Goal: Task Accomplishment & Management: Manage account settings

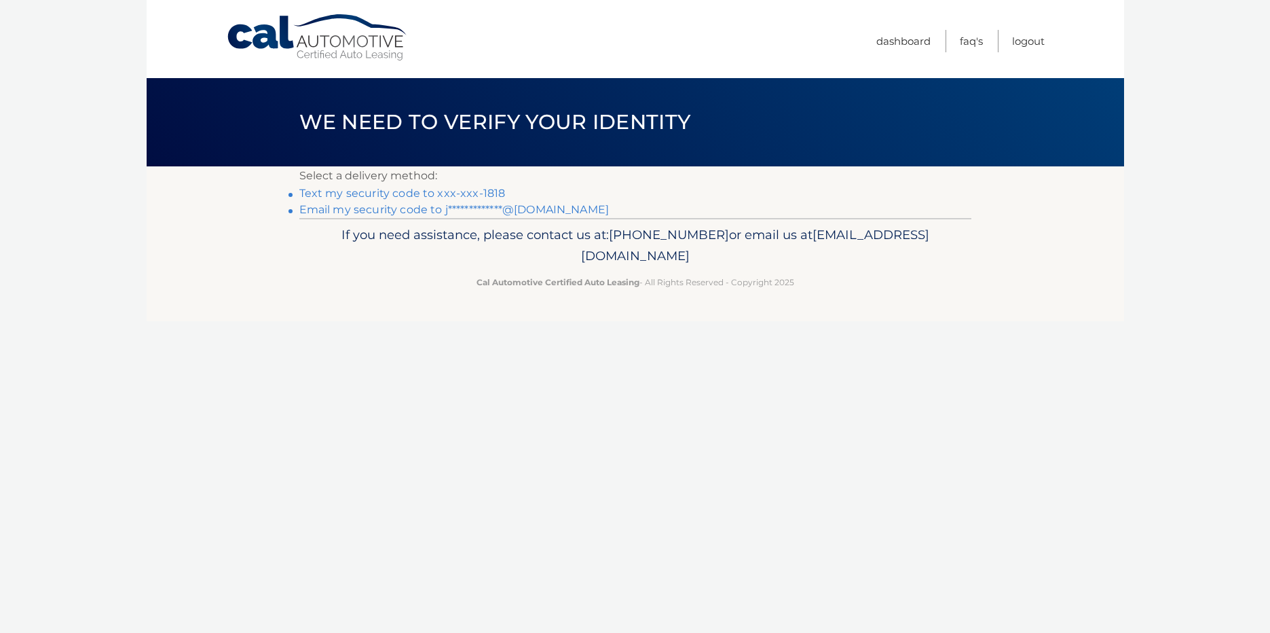
click at [361, 198] on link "Text my security code to xxx-xxx-1818" at bounding box center [402, 193] width 206 height 13
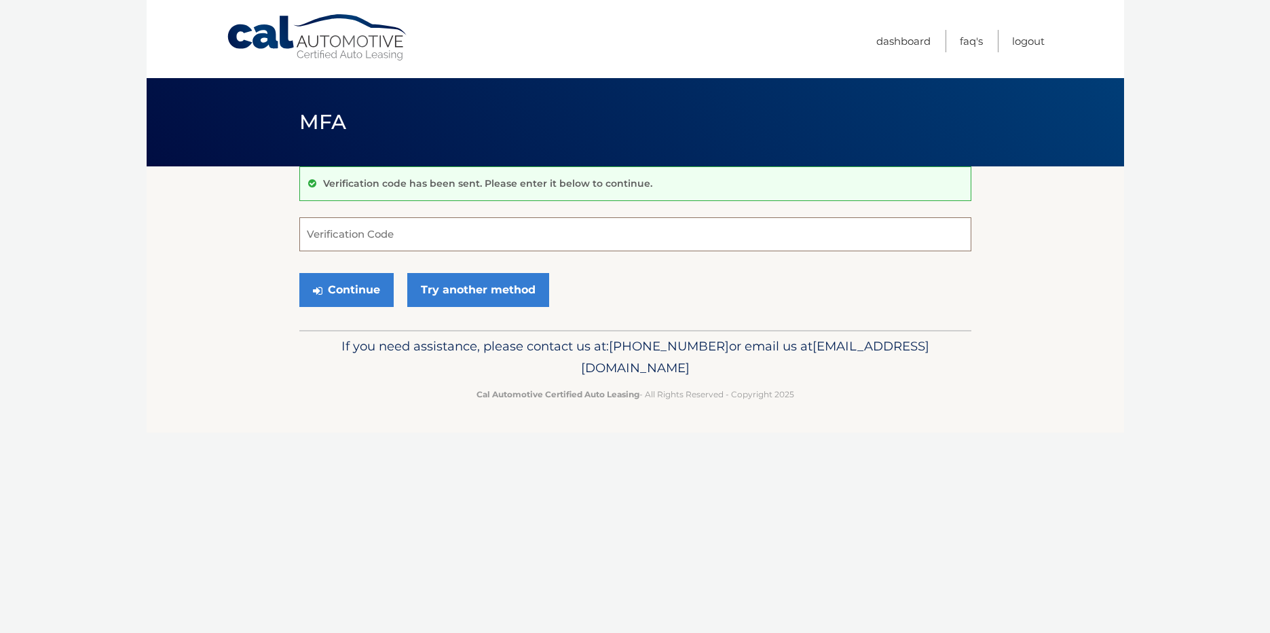
click at [581, 238] on input "Verification Code" at bounding box center [635, 234] width 672 height 34
type input "055469"
click at [126, 239] on body "Cal Automotive Menu Dashboard FAQ's Logout MFA" at bounding box center [635, 316] width 1270 height 633
click at [337, 288] on button "Continue" at bounding box center [346, 290] width 94 height 34
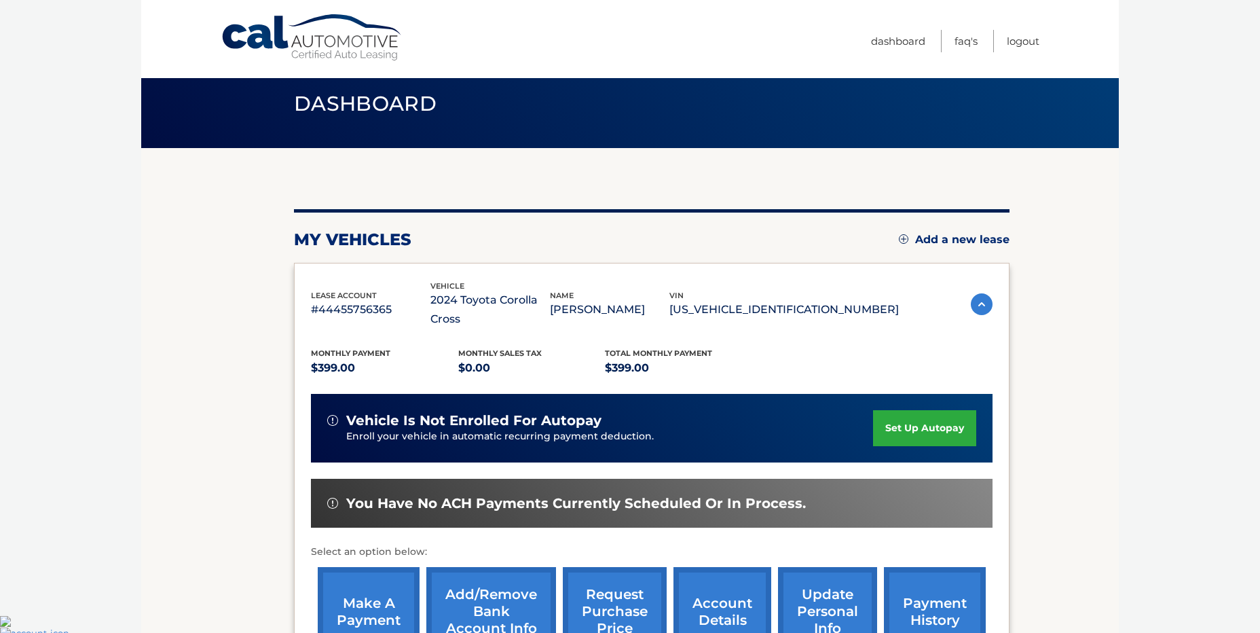
scroll to position [190, 0]
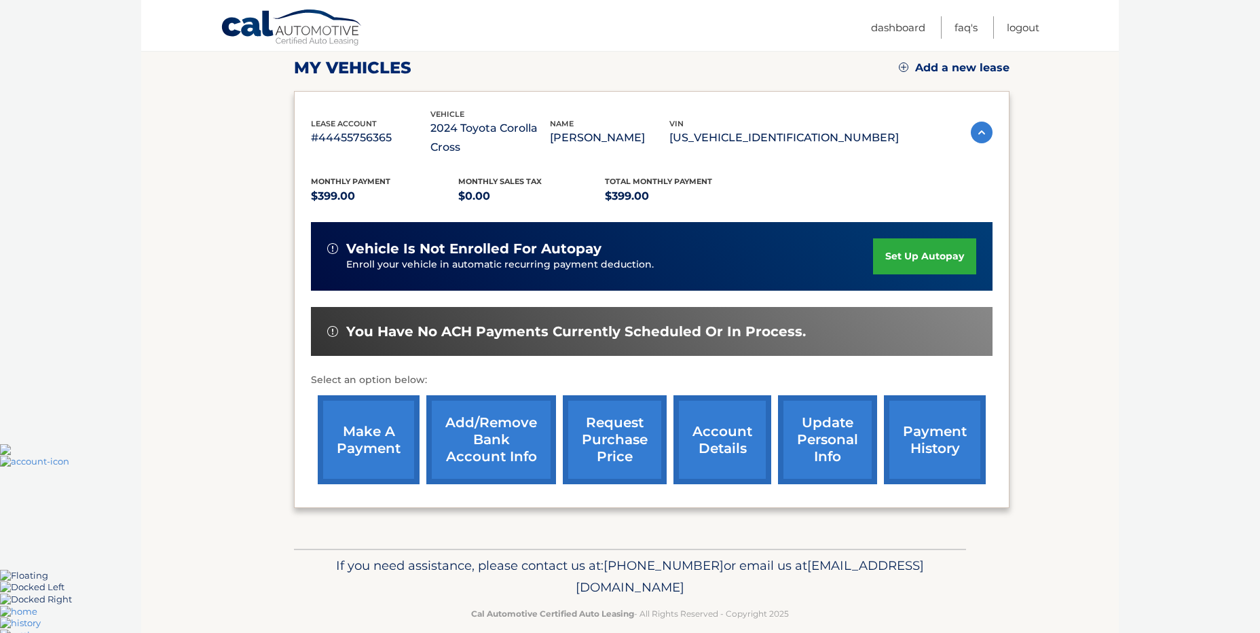
drag, startPoint x: 352, startPoint y: 423, endPoint x: 477, endPoint y: 481, distance: 138.5
click at [352, 423] on link "make a payment" at bounding box center [369, 439] width 102 height 89
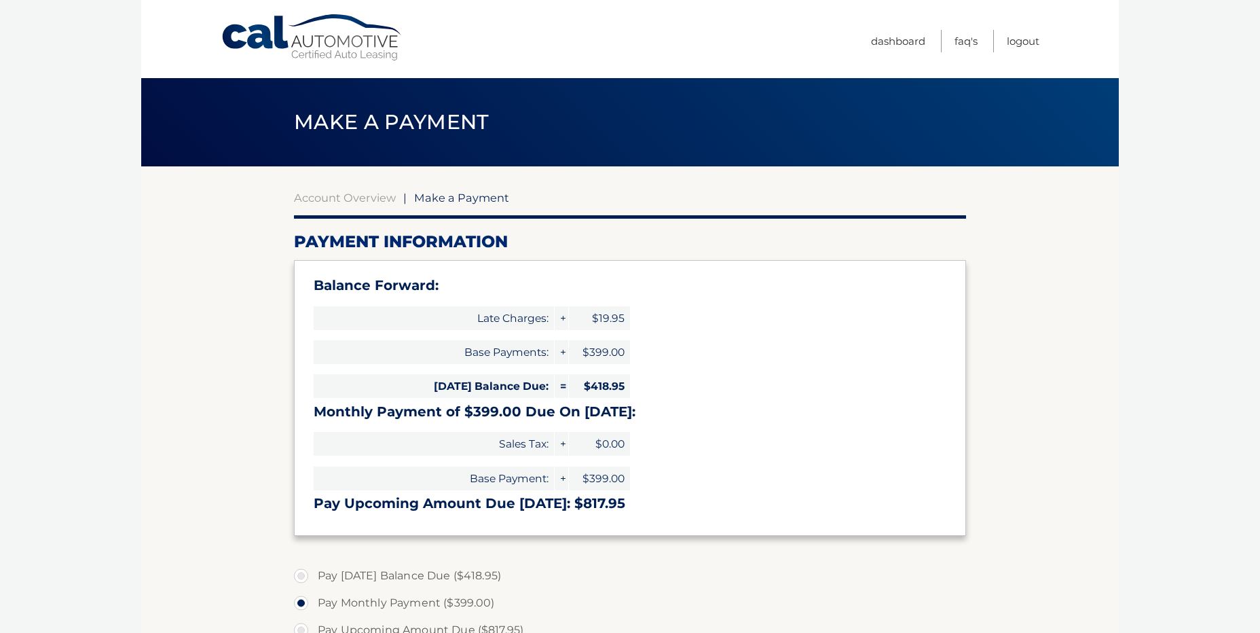
select select "MjFlNGNmOGUtNjBlYy00ODAzLWE4NjctZjkyNTAyNDFmZmVl"
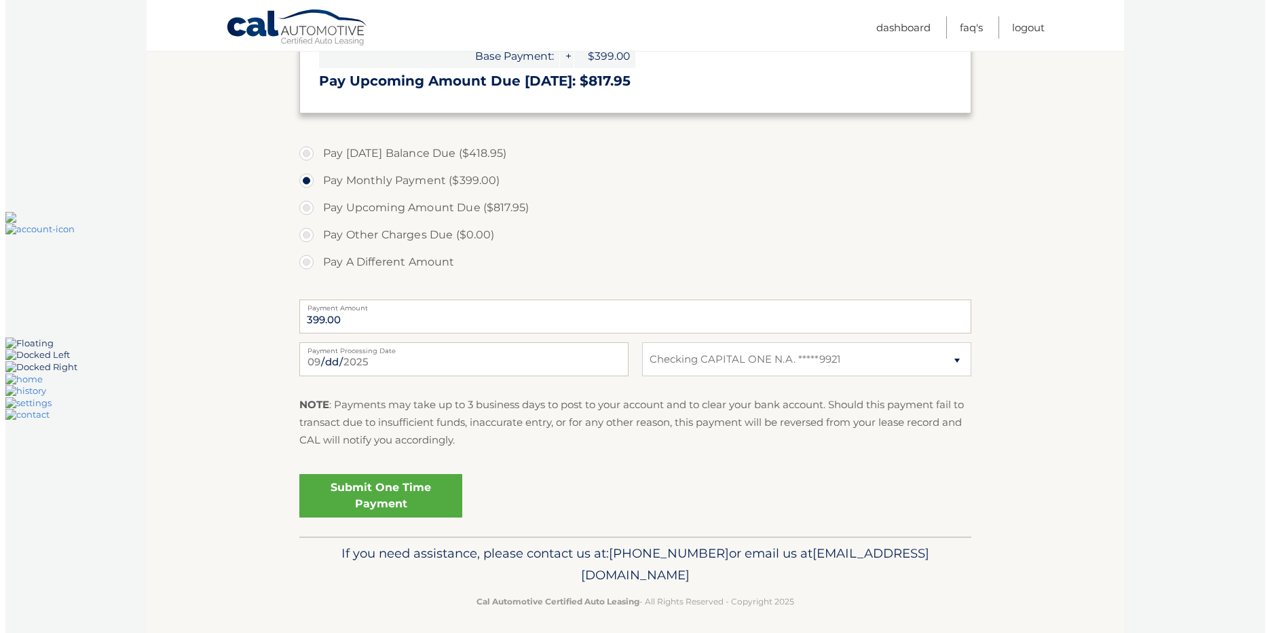
scroll to position [429, 0]
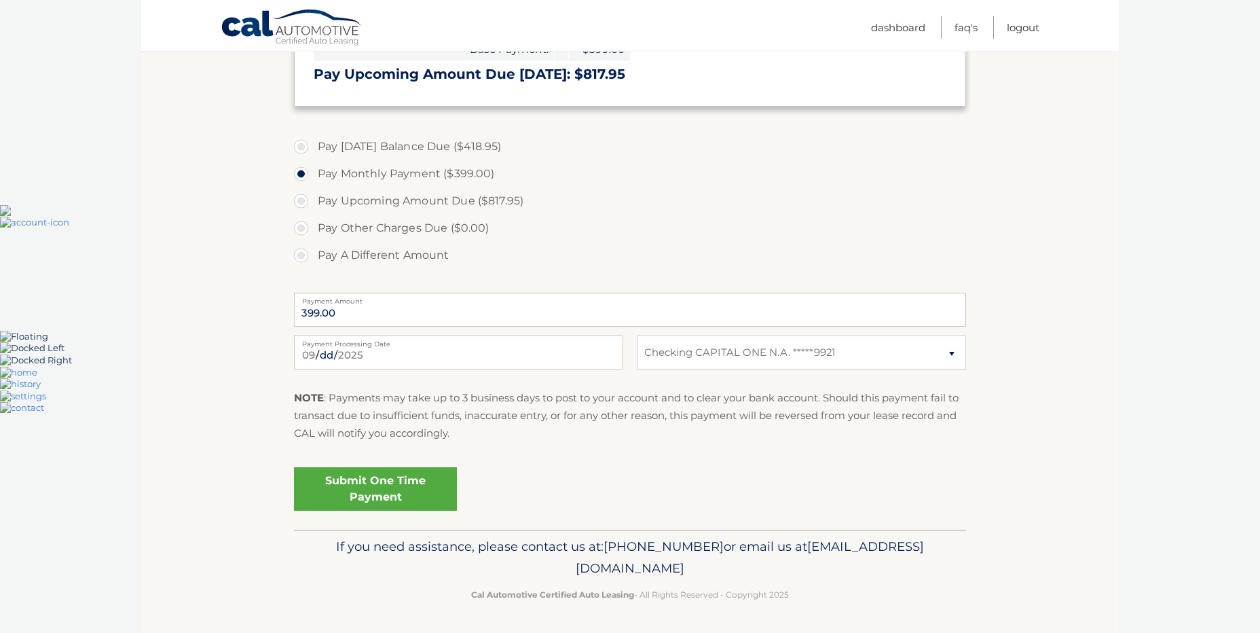
click at [387, 488] on link "Submit One Time Payment" at bounding box center [375, 488] width 163 height 43
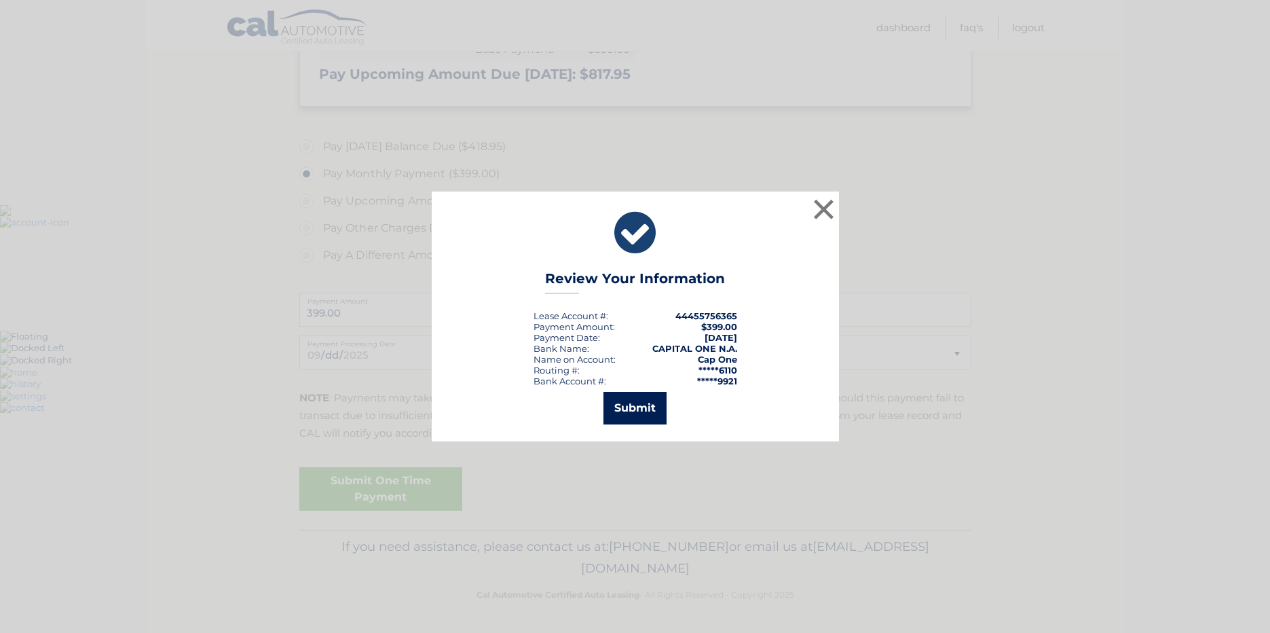
click at [641, 396] on button "Submit" at bounding box center [635, 408] width 63 height 33
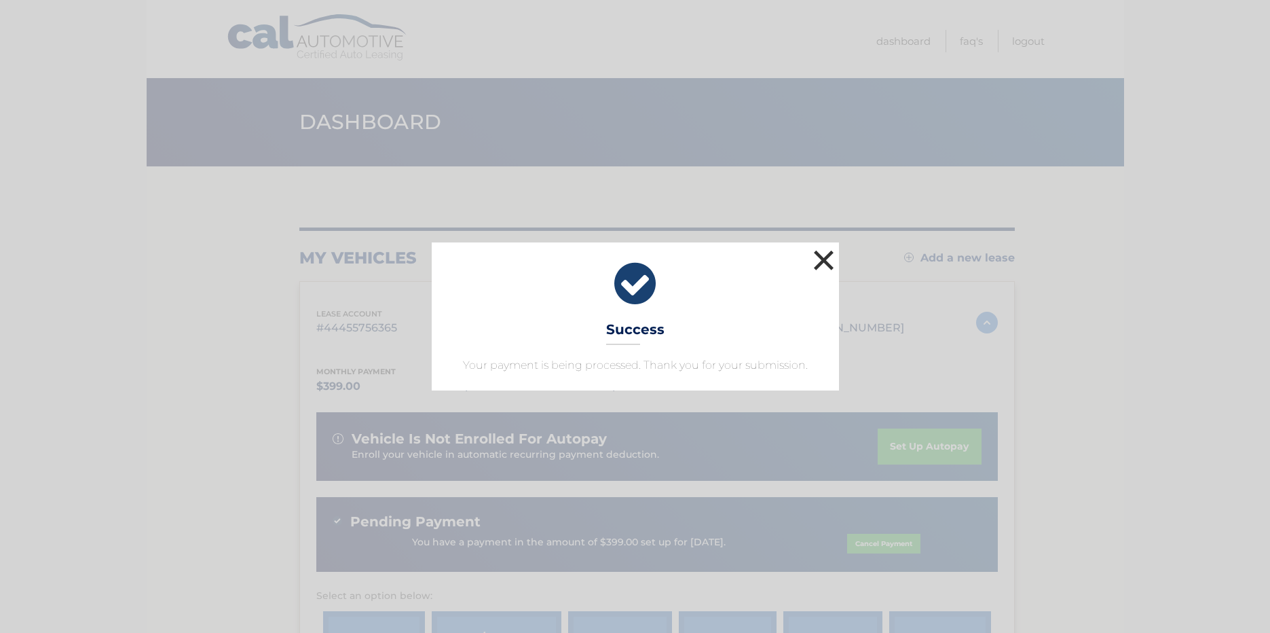
click at [816, 258] on button "×" at bounding box center [824, 259] width 27 height 27
